Goal: Information Seeking & Learning: Learn about a topic

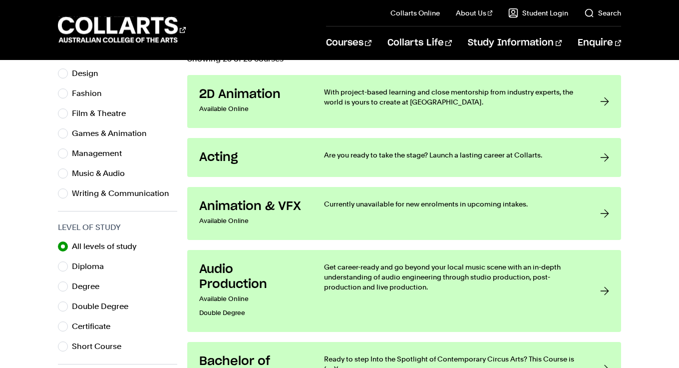
scroll to position [353, 0]
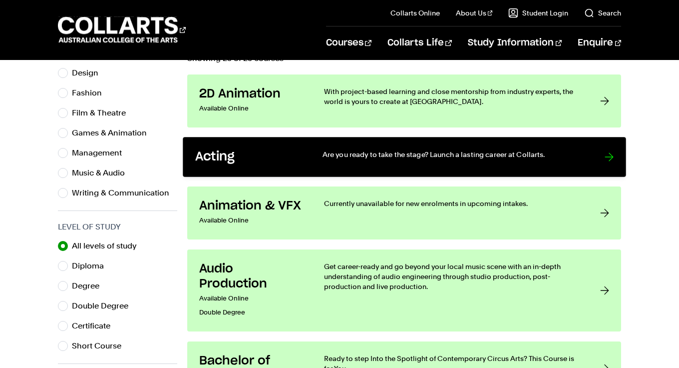
click at [613, 159] on div at bounding box center [608, 156] width 9 height 15
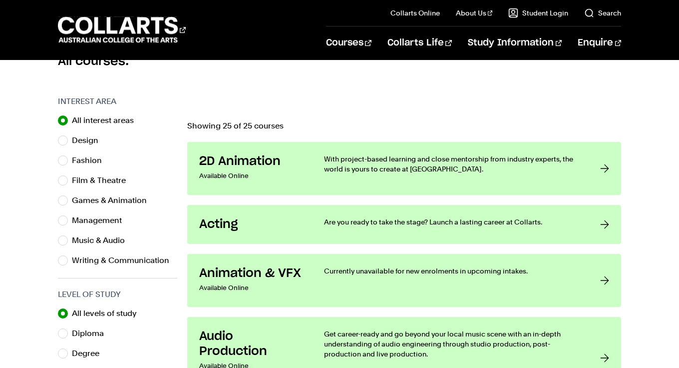
scroll to position [282, 0]
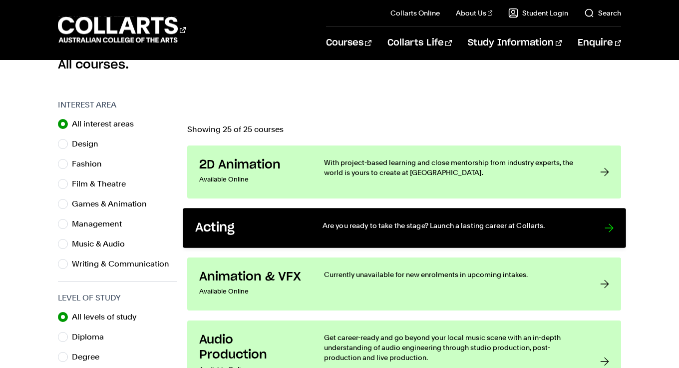
click at [536, 229] on p "Are you ready to take the stage? Launch a lasting career at Collarts." at bounding box center [453, 225] width 262 height 10
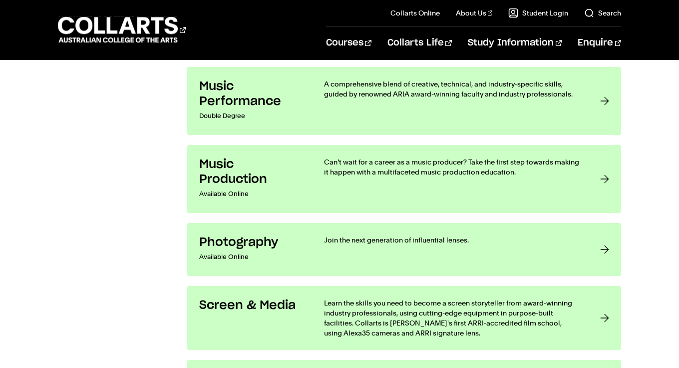
scroll to position [1709, 0]
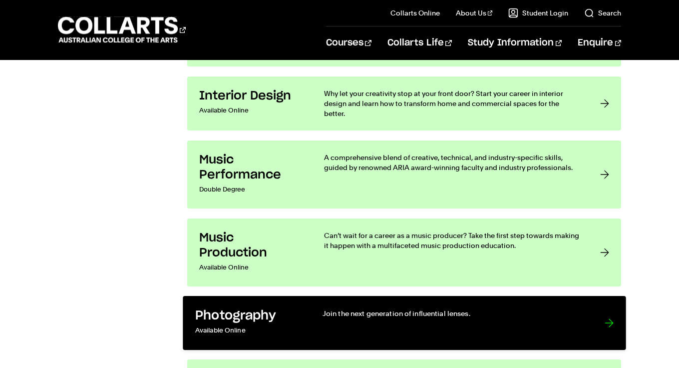
click at [589, 303] on link "Photography Available Online Join the next generation of influential lenses." at bounding box center [404, 323] width 443 height 54
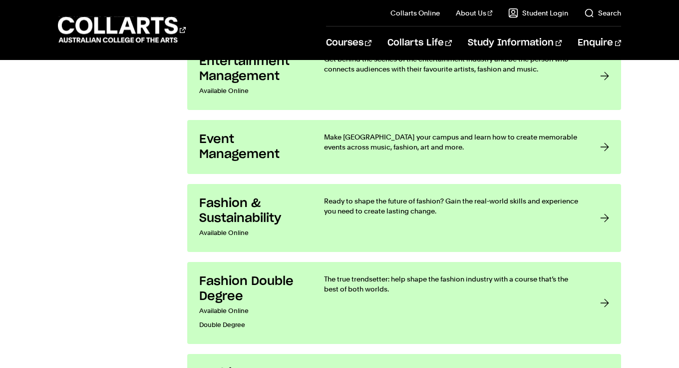
scroll to position [967, 0]
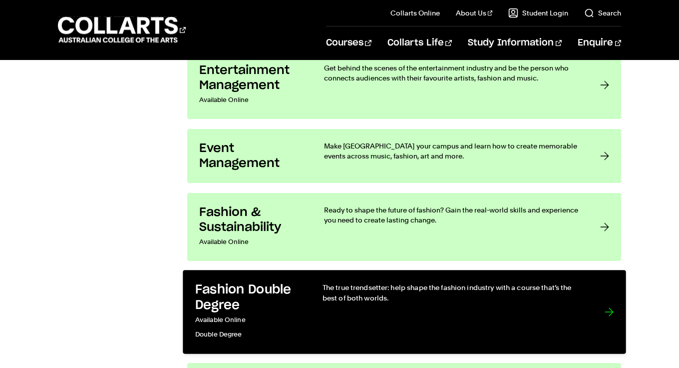
click at [563, 300] on p "The true trendsetter: help shape the fashion industry with a course that’s the …" at bounding box center [453, 292] width 262 height 20
click at [251, 288] on h3 "Fashion Double Degree" at bounding box center [248, 297] width 107 height 30
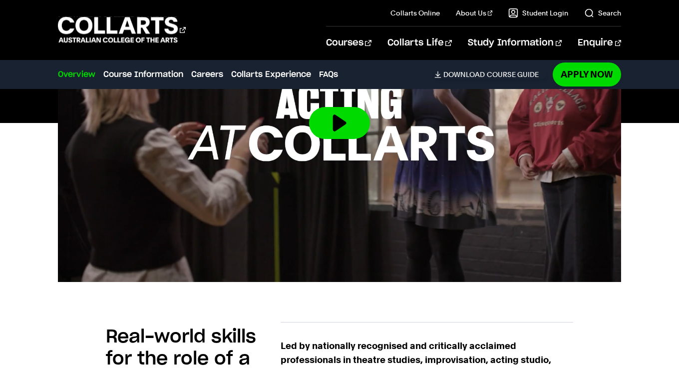
scroll to position [385, 0]
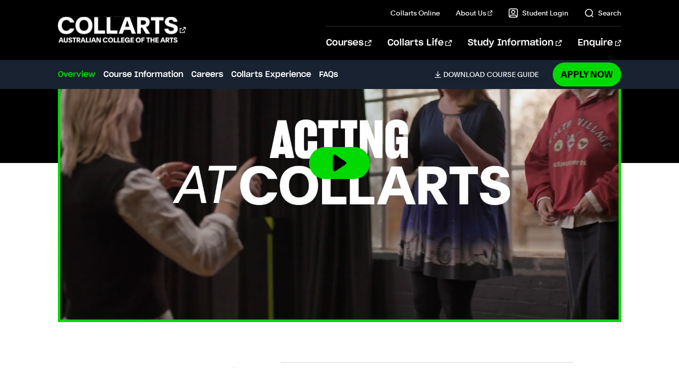
click at [378, 174] on img at bounding box center [339, 163] width 620 height 349
click at [323, 156] on button at bounding box center [339, 163] width 61 height 32
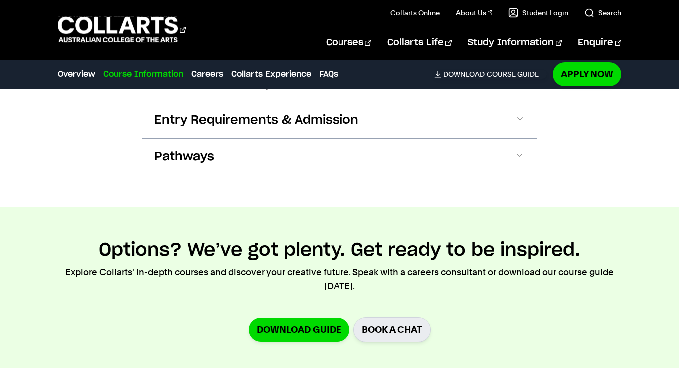
scroll to position [1108, 0]
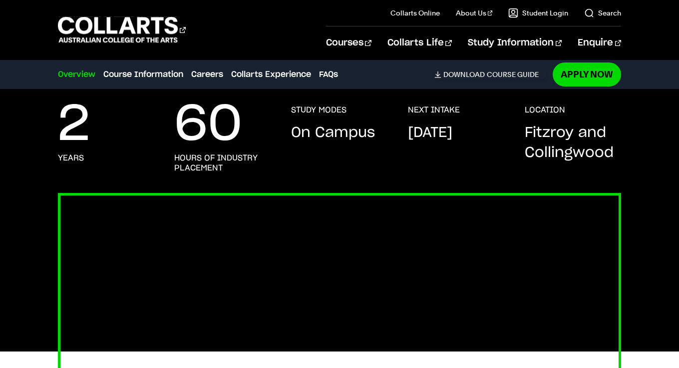
scroll to position [209, 0]
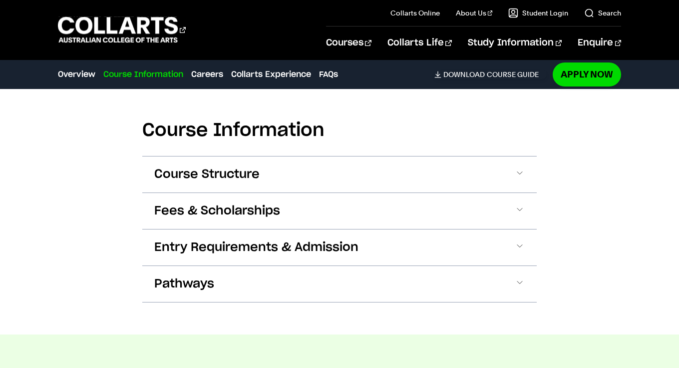
scroll to position [910, 0]
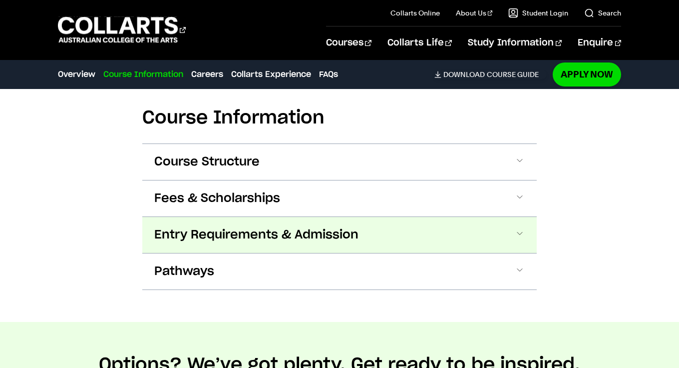
click at [536, 229] on button "Entry Requirements & Admission" at bounding box center [339, 235] width 395 height 36
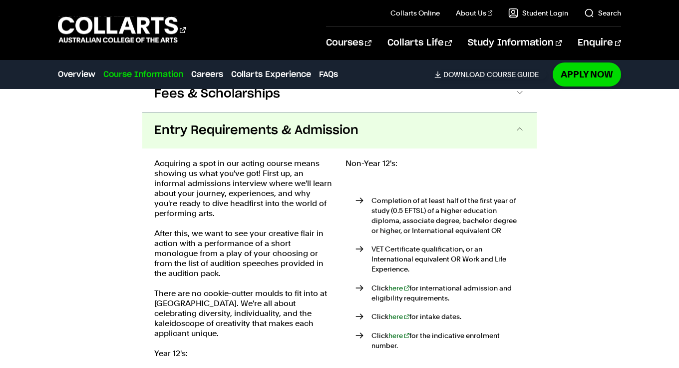
scroll to position [1024, 0]
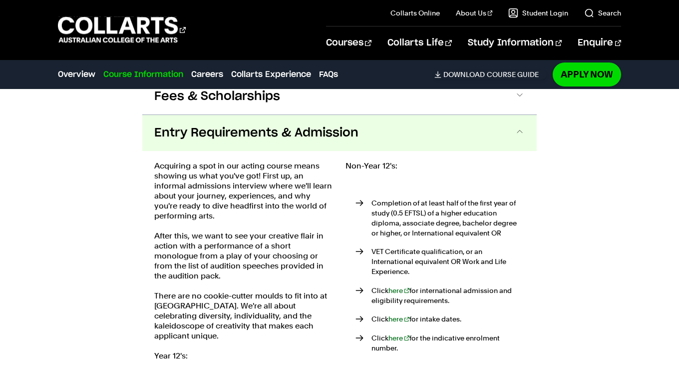
click at [409, 145] on button "Entry Requirements & Admission" at bounding box center [339, 133] width 395 height 36
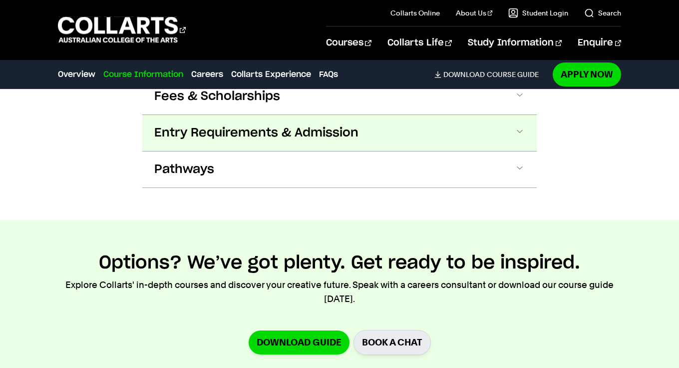
scroll to position [1057, 0]
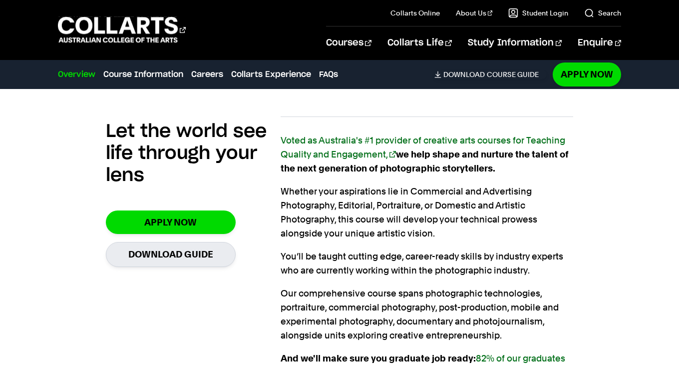
scroll to position [589, 0]
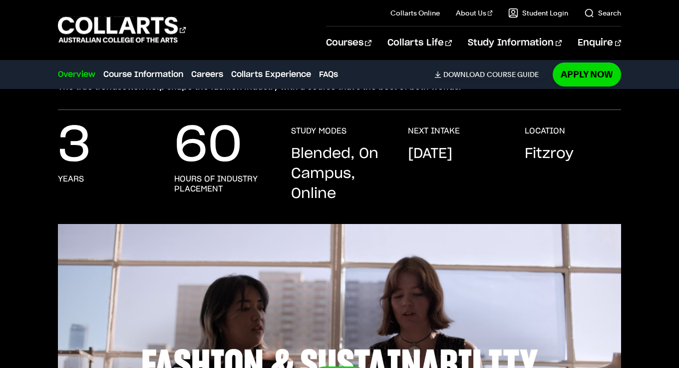
scroll to position [305, 0]
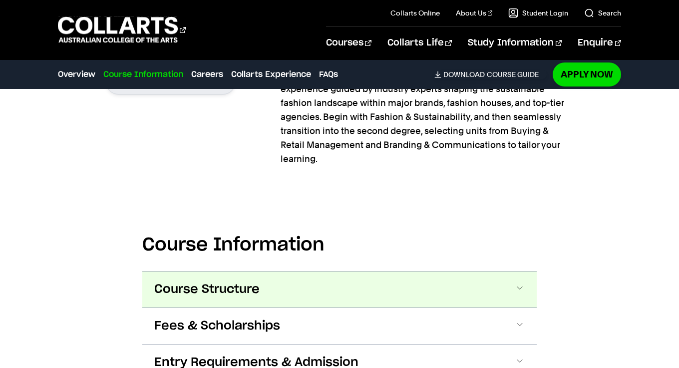
click at [467, 278] on button "Course Structure" at bounding box center [339, 289] width 395 height 36
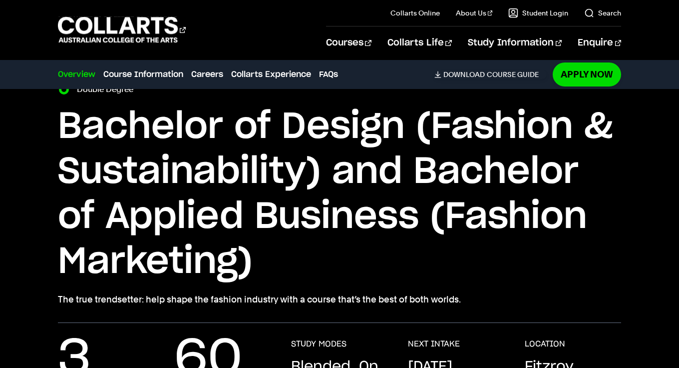
scroll to position [0, 0]
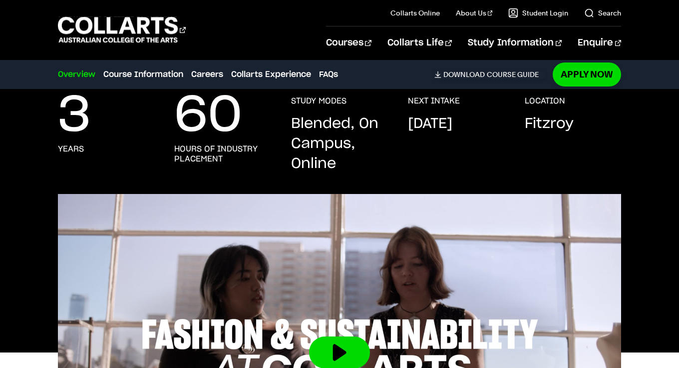
scroll to position [284, 0]
